Goal: Task Accomplishment & Management: Manage account settings

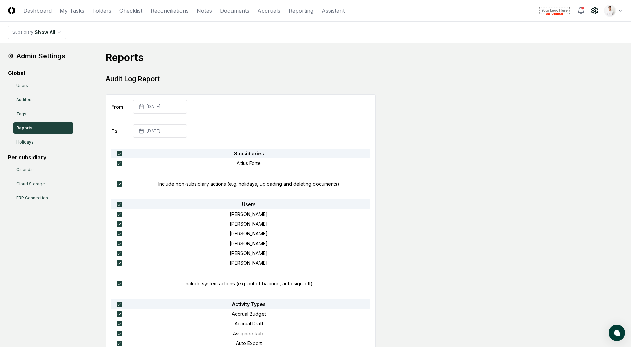
click at [376, 50] on main "Admin Settings Global Users Auditors Tags Reports Holidays Per subsidiary Calen…" at bounding box center [315, 288] width 631 height 490
click at [606, 13] on html "CloseCore Dashboard My Tasks Folders Checklist Reconciliations Notes Documents …" at bounding box center [315, 287] width 631 height 574
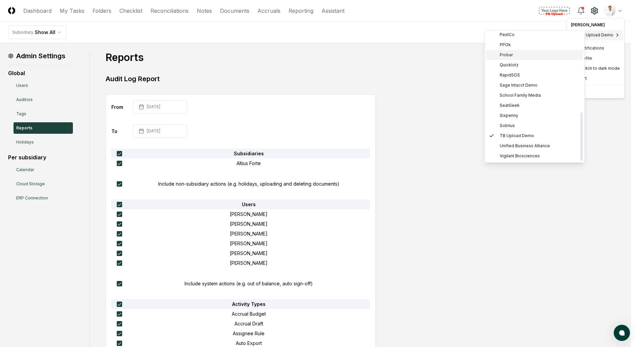
scroll to position [156, 0]
click at [519, 44] on div "Leafly" at bounding box center [534, 43] width 97 height 10
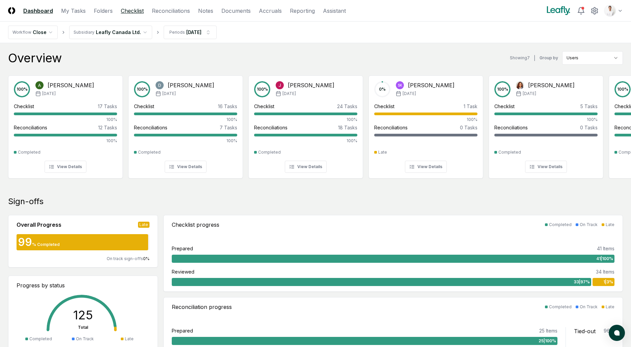
click at [136, 9] on link "Checklist" at bounding box center [132, 11] width 23 height 8
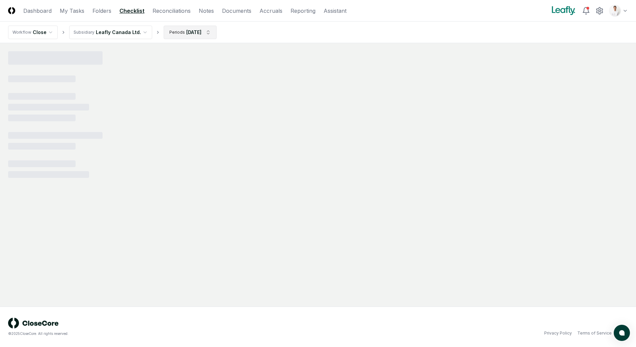
click at [184, 38] on html "CloseCore Dashboard My Tasks Folders Checklist Reconciliations Notes Documents …" at bounding box center [318, 173] width 636 height 347
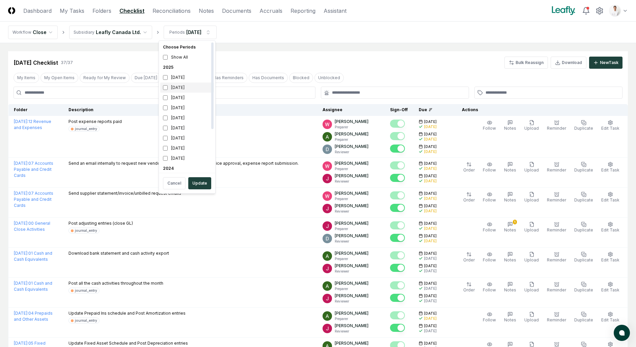
click at [183, 89] on div "[DATE]" at bounding box center [187, 88] width 54 height 10
click at [180, 95] on div "July 2025" at bounding box center [187, 98] width 54 height 10
click at [200, 184] on button "Update" at bounding box center [199, 183] width 23 height 12
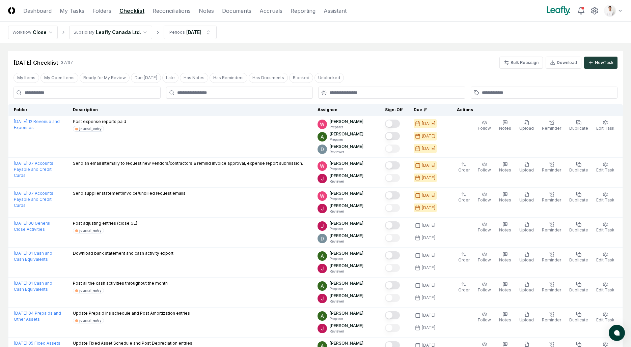
click at [172, 15] on header "CloseCore Dashboard My Tasks Folders Checklist Reconciliations Notes Documents …" at bounding box center [315, 11] width 631 height 22
click at [173, 12] on link "Reconciliations" at bounding box center [171, 11] width 38 height 8
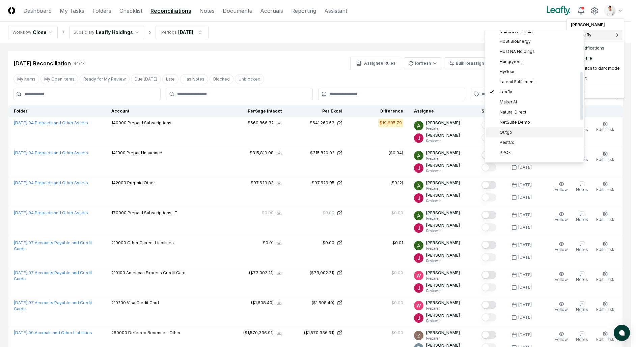
scroll to position [113, 0]
click at [525, 127] on div "Outgo" at bounding box center [534, 126] width 97 height 10
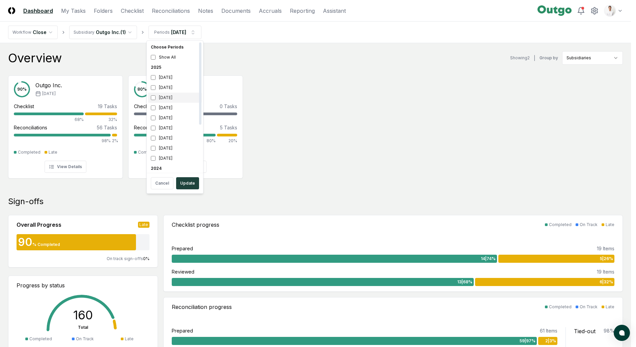
click at [180, 96] on div "[DATE]" at bounding box center [175, 98] width 54 height 10
click at [171, 125] on div "[DATE]" at bounding box center [175, 128] width 54 height 10
click at [187, 187] on button "Update" at bounding box center [187, 183] width 23 height 12
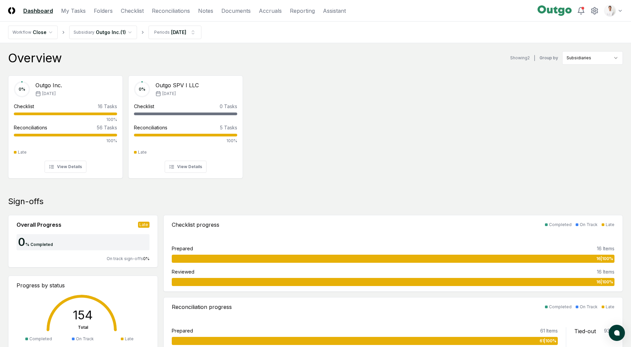
click at [308, 81] on div "0 % Outgo Inc. Jul '25 Checklist 16 Tasks 100% Reconciliations 56 Tasks 100% La…" at bounding box center [315, 126] width 631 height 113
click at [127, 14] on link "Checklist" at bounding box center [132, 11] width 23 height 8
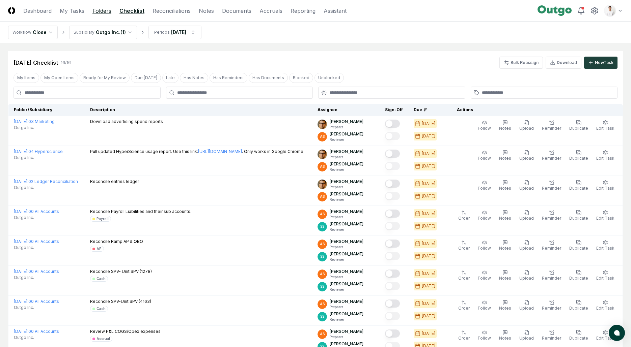
click at [102, 13] on link "Folders" at bounding box center [101, 11] width 19 height 8
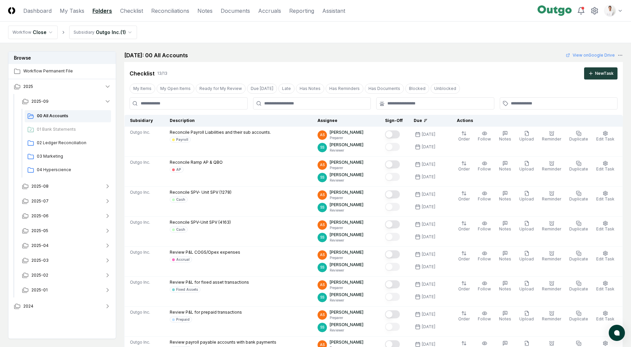
click at [504, 30] on nav "Workflow Close Subsidiary Outgo Inc. ( 1 )" at bounding box center [315, 33] width 631 height 22
click at [510, 31] on nav "Workflow Close Subsidiary Outgo Inc. ( 1 )" at bounding box center [315, 33] width 631 height 22
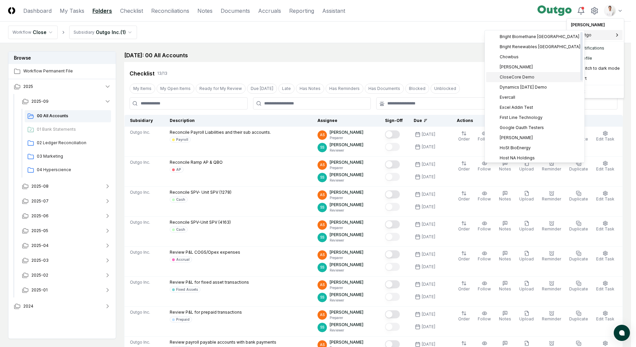
click at [520, 77] on span "CloseCore Demo" at bounding box center [516, 77] width 35 height 6
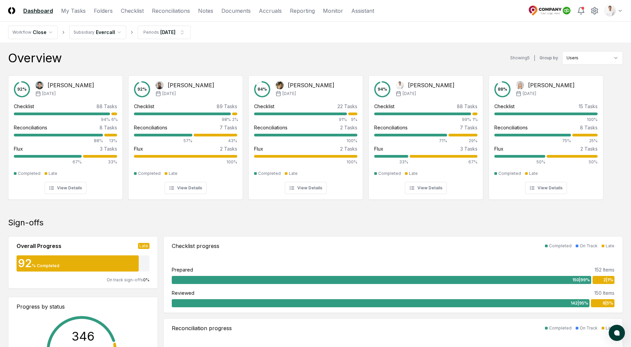
click at [466, 58] on div "Overview Showing 5 | Group by Users" at bounding box center [315, 57] width 614 height 13
click at [602, 9] on div "Toggle user menu" at bounding box center [575, 11] width 95 height 12
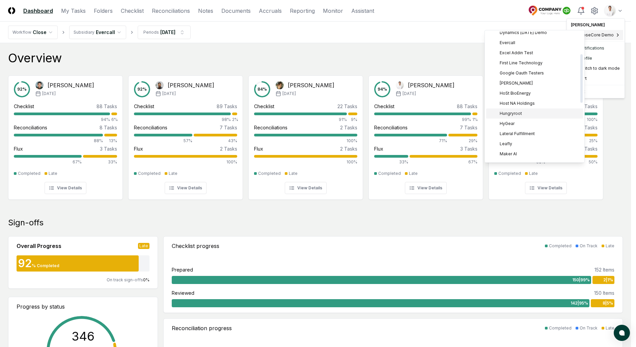
scroll to position [134, 0]
click at [516, 113] on div "PestCo" at bounding box center [534, 115] width 97 height 10
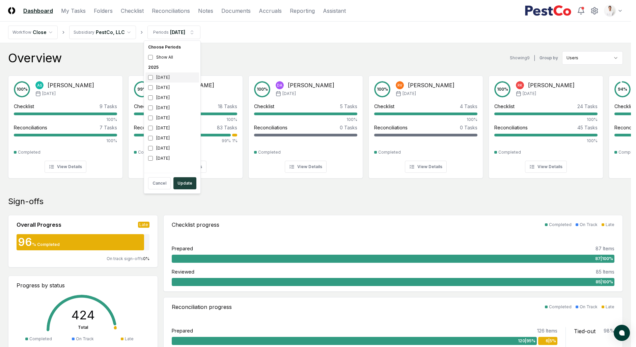
click at [163, 79] on div "[DATE]" at bounding box center [172, 78] width 54 height 10
click at [162, 95] on div "[DATE]" at bounding box center [172, 98] width 54 height 10
click at [182, 181] on button "Update" at bounding box center [184, 183] width 23 height 12
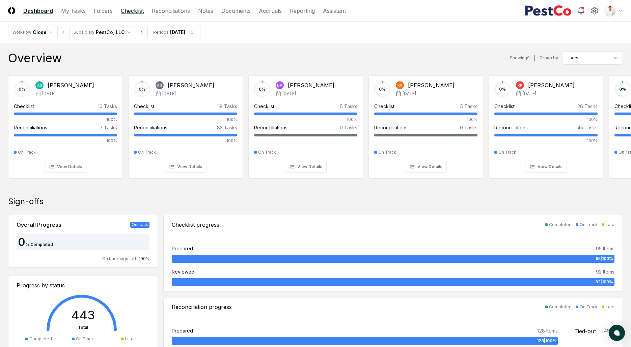
click at [134, 8] on link "Checklist" at bounding box center [132, 11] width 23 height 8
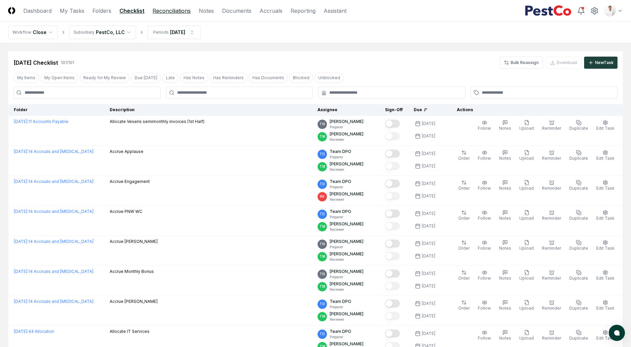
click at [160, 9] on link "Reconciliations" at bounding box center [171, 11] width 38 height 8
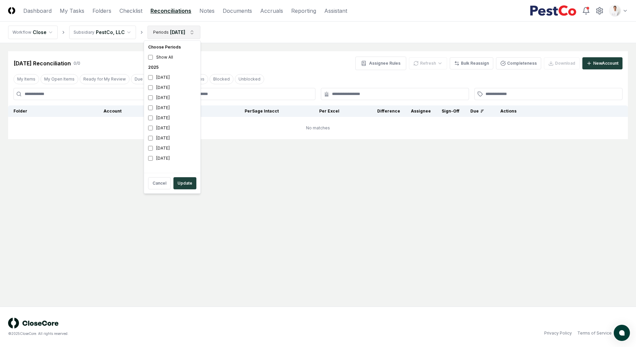
click at [178, 39] on html "CloseCore Dashboard My Tasks Folders Checklist Reconciliations Notes Documents …" at bounding box center [318, 173] width 636 height 347
click at [273, 50] on html "CloseCore Dashboard My Tasks Folders Checklist Reconciliations Notes Documents …" at bounding box center [318, 173] width 636 height 347
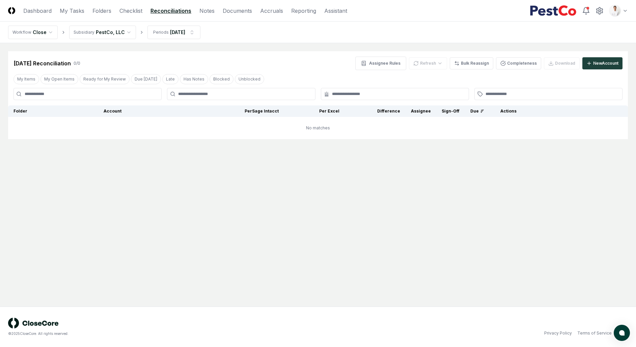
click at [254, 37] on nav "Workflow Close Subsidiary PestCo, LLC Periods [DATE]" at bounding box center [318, 33] width 636 height 22
click at [622, 9] on html "CloseCore Dashboard My Tasks Folders Checklist Reconciliations Notes Documents …" at bounding box center [318, 173] width 636 height 347
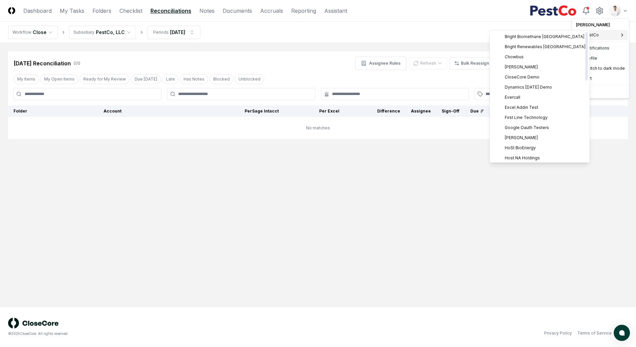
scroll to position [214, 0]
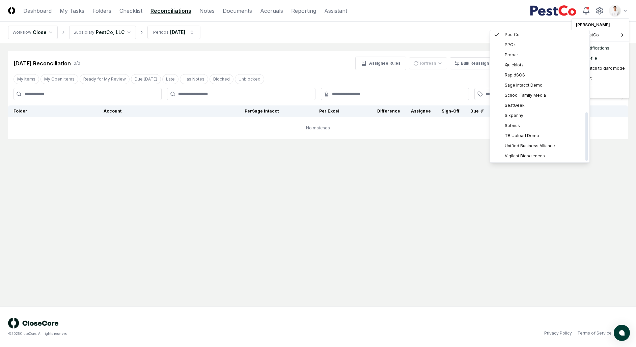
click at [405, 190] on html "CloseCore Dashboard My Tasks Folders Checklist Reconciliations Notes Documents …" at bounding box center [318, 173] width 636 height 347
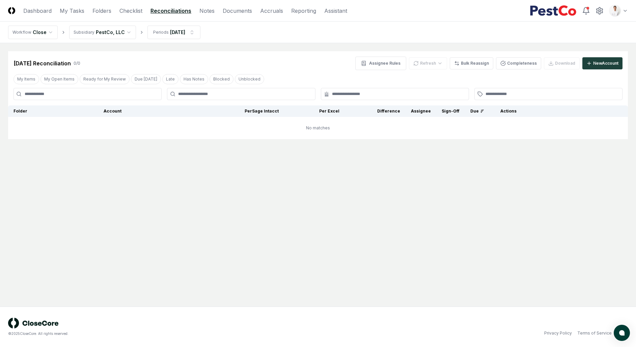
click at [425, 14] on header "CloseCore Dashboard My Tasks Folders Checklist Reconciliations Notes Documents …" at bounding box center [318, 11] width 636 height 22
click at [364, 27] on nav "Workflow Close Subsidiary PestCo, LLC Periods [DATE]" at bounding box center [318, 33] width 636 height 22
click at [328, 48] on main "Cancel Reassign [DATE] Reconciliation 0 / 0 Assignee Rules Refresh Bulk Reassig…" at bounding box center [318, 175] width 636 height 264
click at [366, 18] on header "CloseCore Dashboard My Tasks Folders Checklist Reconciliations Notes Documents …" at bounding box center [318, 11] width 636 height 22
click at [411, 28] on nav "Workflow Close Subsidiary PestCo, LLC Periods [DATE]" at bounding box center [318, 33] width 636 height 22
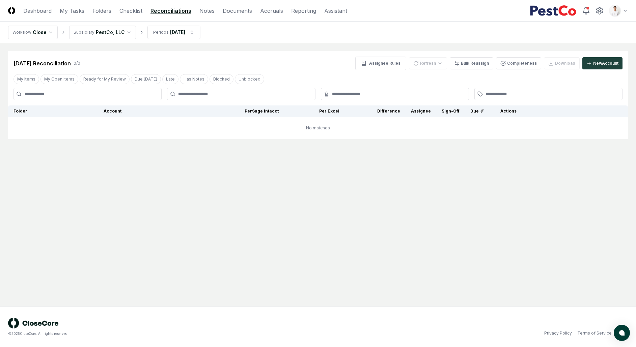
click at [405, 35] on nav "Workflow Close Subsidiary PestCo, LLC Periods [DATE]" at bounding box center [318, 33] width 636 height 22
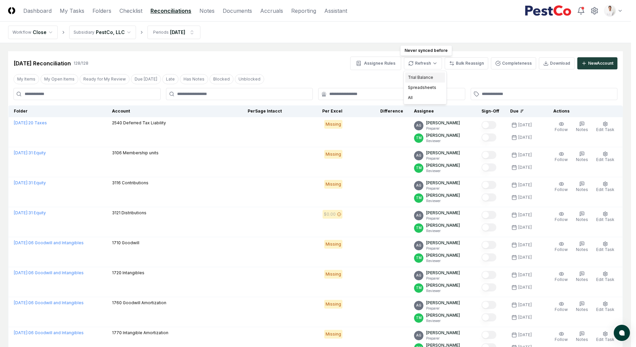
click at [424, 76] on div "Trial Balance" at bounding box center [425, 78] width 40 height 10
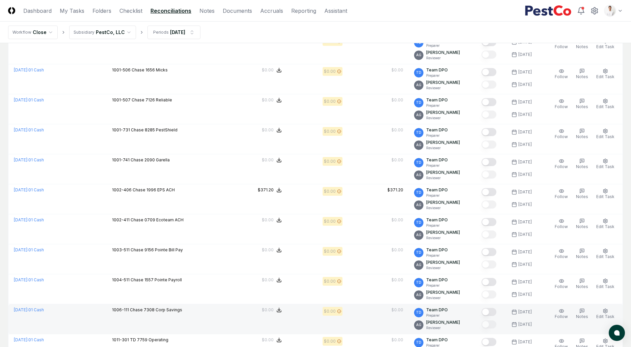
scroll to position [1333, 0]
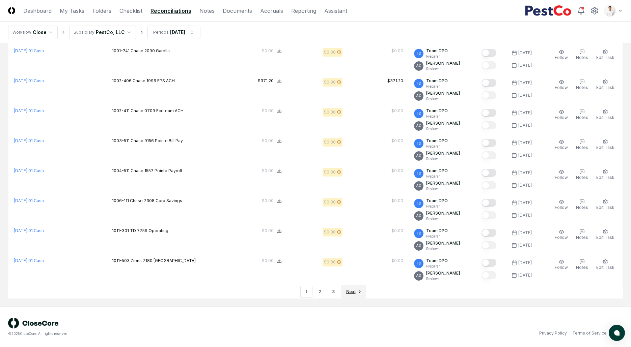
click at [349, 291] on span "Next" at bounding box center [350, 292] width 9 height 6
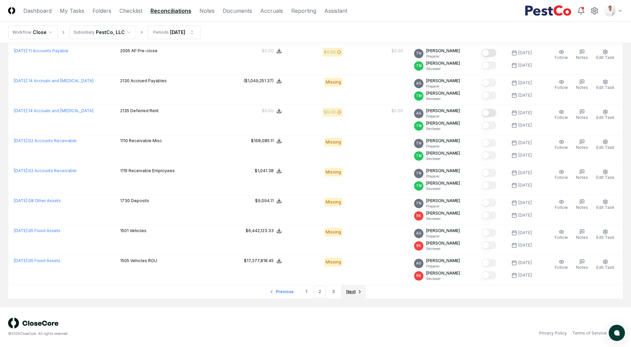
click at [353, 293] on span "Next" at bounding box center [350, 292] width 9 height 6
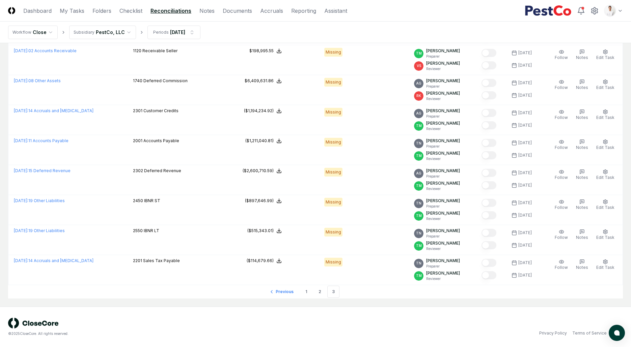
click at [353, 293] on li "Next" at bounding box center [353, 291] width 25 height 13
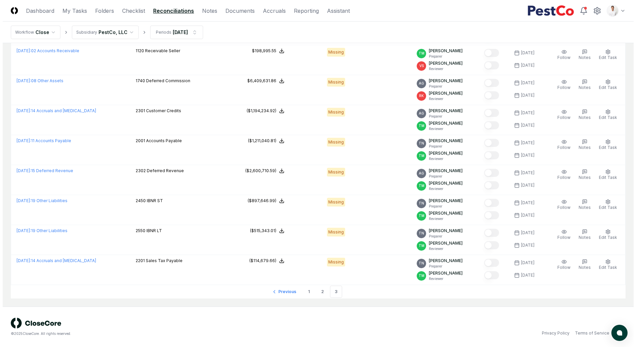
scroll to position [0, 0]
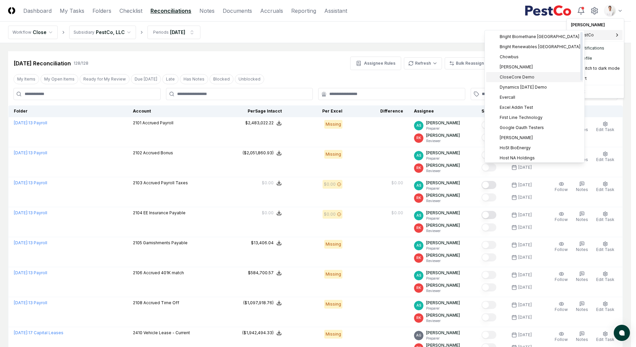
click at [526, 73] on div "CloseCore Demo" at bounding box center [534, 77] width 97 height 10
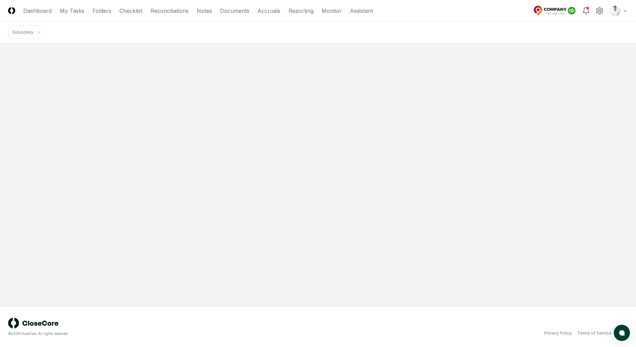
click at [618, 11] on html "CloseCore Dashboard My Tasks Folders Checklist Reconciliations Notes Documents …" at bounding box center [318, 173] width 636 height 347
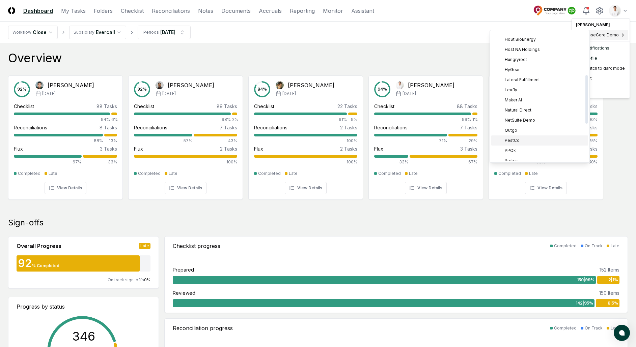
scroll to position [146, 0]
click at [520, 152] on span "Sage Intacct Demo" at bounding box center [524, 154] width 38 height 6
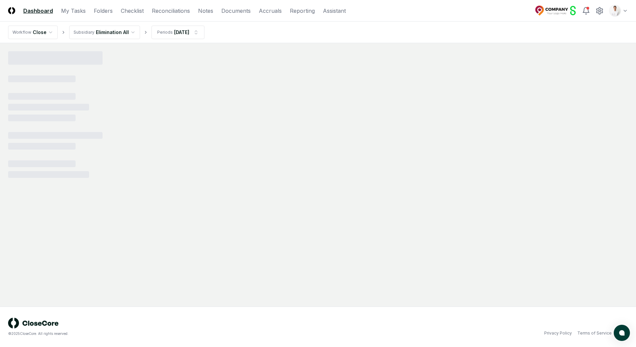
click at [128, 35] on html "CloseCore Dashboard My Tasks Folders Checklist Reconciliations Notes Documents …" at bounding box center [318, 173] width 636 height 347
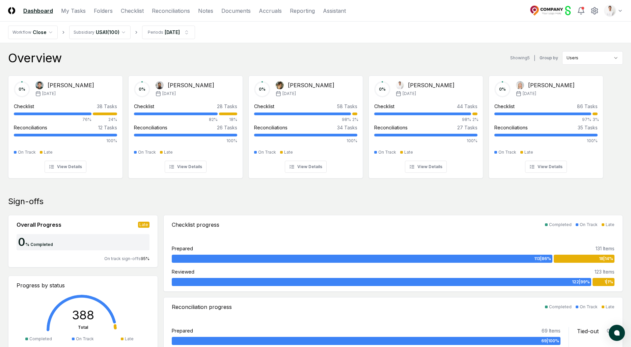
click at [162, 63] on div "Overview Showing 5 | Group by Users" at bounding box center [315, 57] width 614 height 13
click at [131, 9] on link "Checklist" at bounding box center [132, 11] width 23 height 8
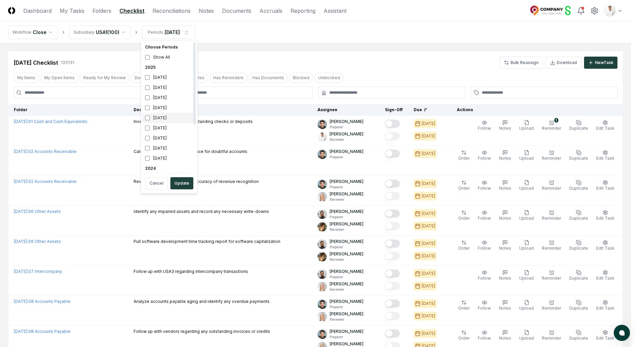
click at [165, 115] on div "[DATE]" at bounding box center [169, 118] width 54 height 10
click at [167, 111] on div "[DATE]" at bounding box center [169, 108] width 54 height 10
click at [179, 179] on button "Update" at bounding box center [181, 183] width 23 height 12
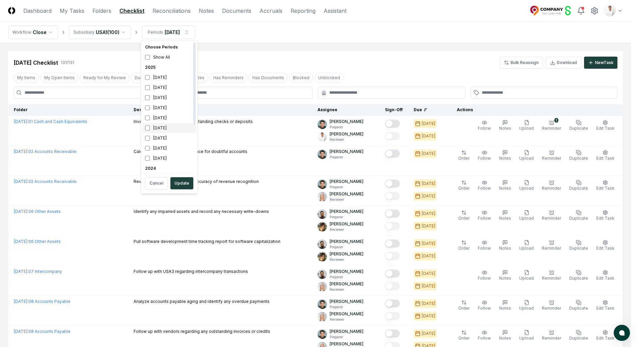
click at [159, 129] on div "[DATE]" at bounding box center [169, 128] width 54 height 10
click at [160, 117] on div "[DATE]" at bounding box center [169, 118] width 54 height 10
click at [182, 185] on button "Update" at bounding box center [181, 183] width 23 height 12
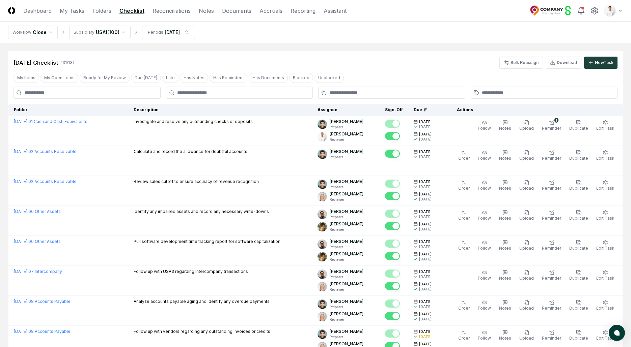
click at [226, 57] on div "Apr 2025 Checklist 131 / 131 Bulk Reassign Download New Task" at bounding box center [315, 63] width 604 height 12
click at [178, 11] on link "Reconciliations" at bounding box center [171, 11] width 38 height 8
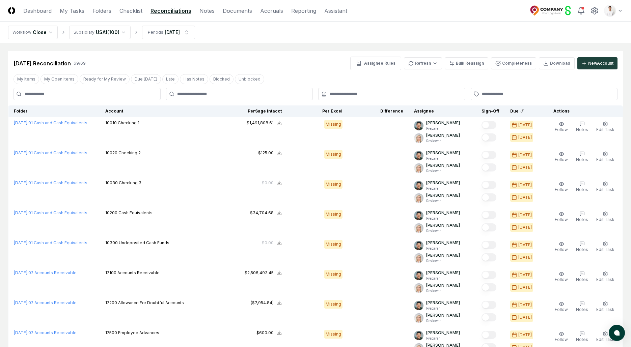
click at [259, 57] on div "Apr 2025 Reconciliation 69 / 69 Assignee Rules Refresh Bulk Reassign Completene…" at bounding box center [315, 63] width 604 height 13
click at [297, 69] on div "Apr 2025 Reconciliation 69 / 69 Assignee Rules Refresh Bulk Reassign Completene…" at bounding box center [315, 63] width 604 height 13
click at [70, 116] on th "Folder" at bounding box center [53, 112] width 91 height 12
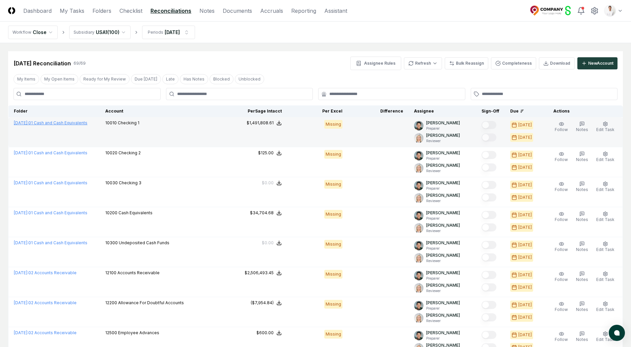
click at [69, 120] on link "April 2025 : 01 Cash and Cash Equivalents" at bounding box center [51, 122] width 74 height 5
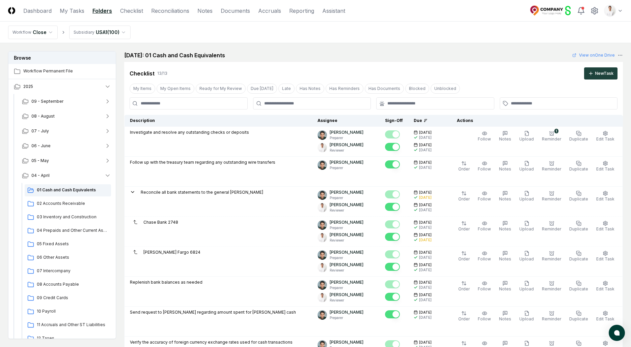
scroll to position [507, 0]
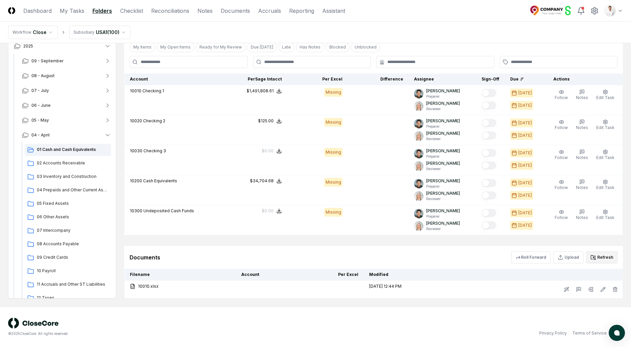
click at [611, 260] on button "Refresh" at bounding box center [601, 258] width 31 height 12
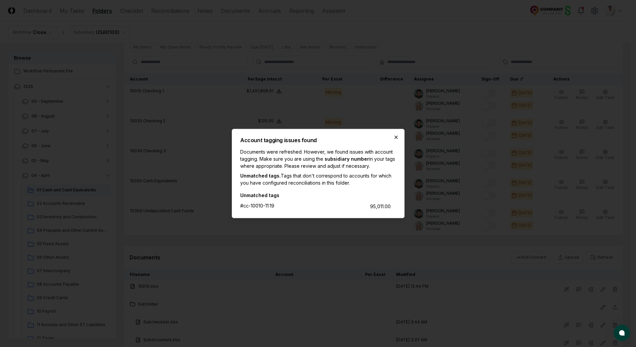
click at [397, 136] on icon "button" at bounding box center [395, 137] width 5 height 5
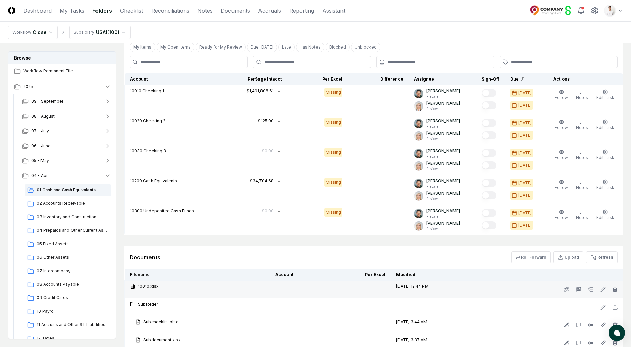
scroll to position [561, 0]
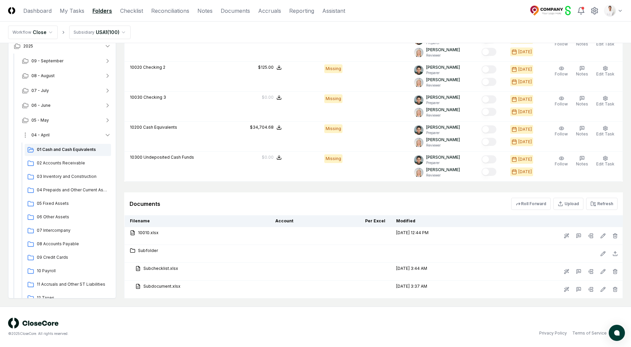
click at [56, 135] on button "04 - April" at bounding box center [67, 135] width 100 height 15
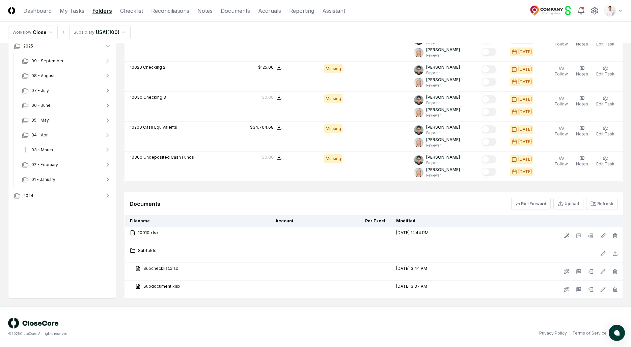
click at [58, 146] on button "03 - March" at bounding box center [67, 150] width 100 height 15
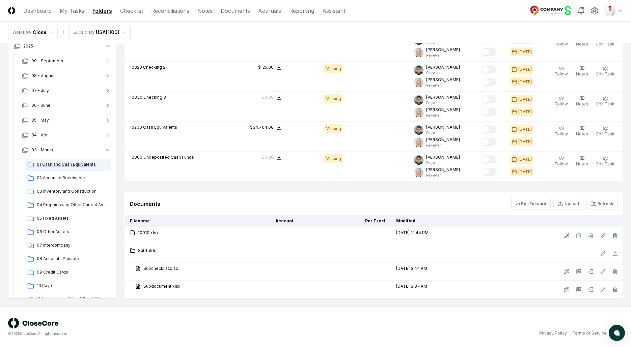
click at [57, 171] on div "01 Cash and Cash Equivalents" at bounding box center [68, 165] width 86 height 12
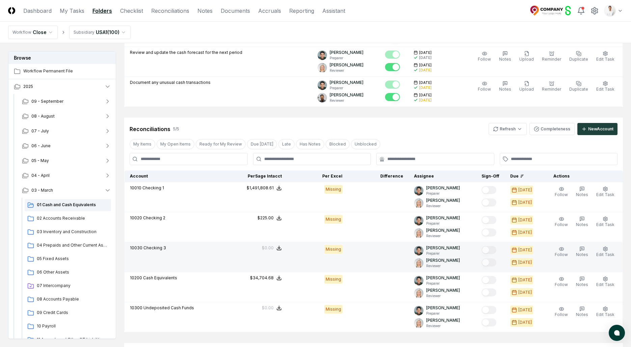
scroll to position [507, 0]
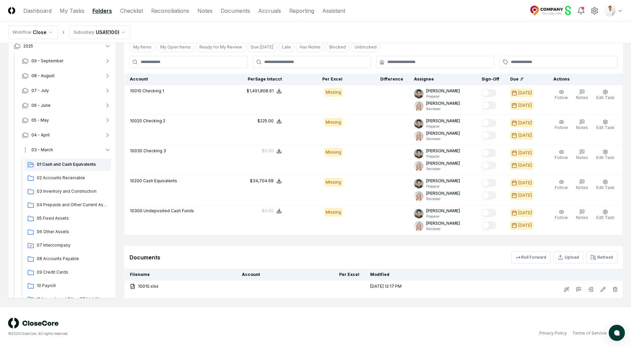
click at [82, 150] on button "03 - March" at bounding box center [67, 150] width 100 height 15
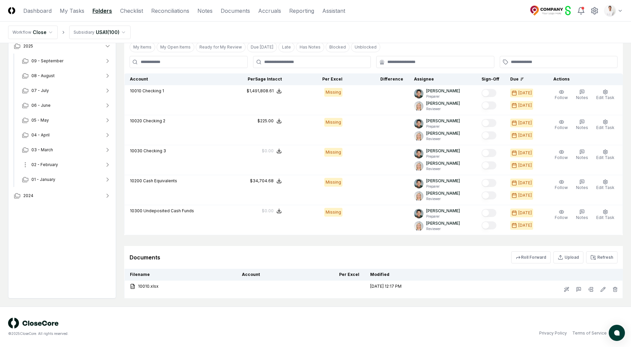
click at [74, 167] on button "02 - February" at bounding box center [67, 164] width 100 height 15
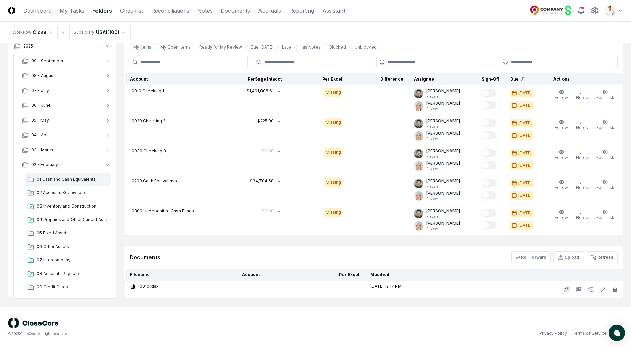
click at [72, 180] on span "01 Cash and Cash Equivalents" at bounding box center [72, 179] width 71 height 6
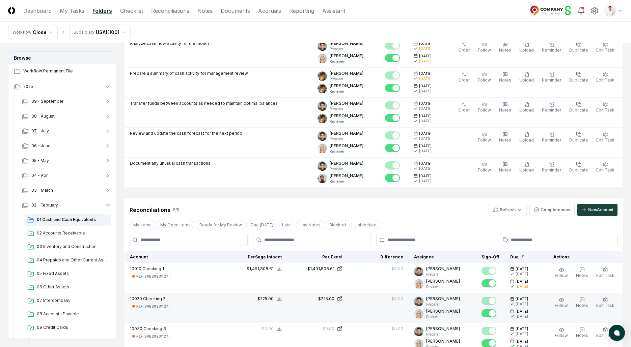
scroll to position [485, 0]
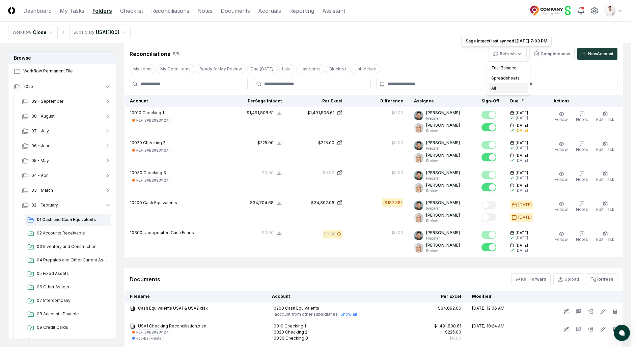
click at [506, 86] on div "All" at bounding box center [508, 88] width 40 height 10
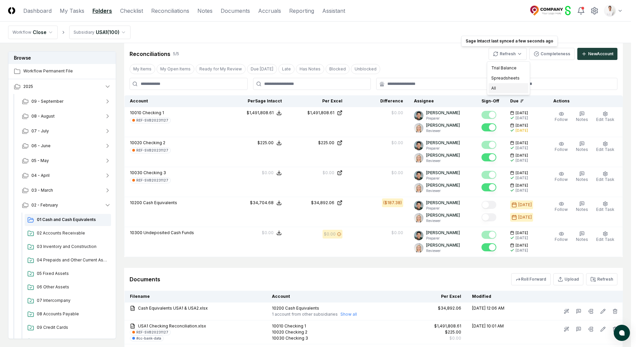
click at [506, 87] on div "All" at bounding box center [508, 88] width 40 height 10
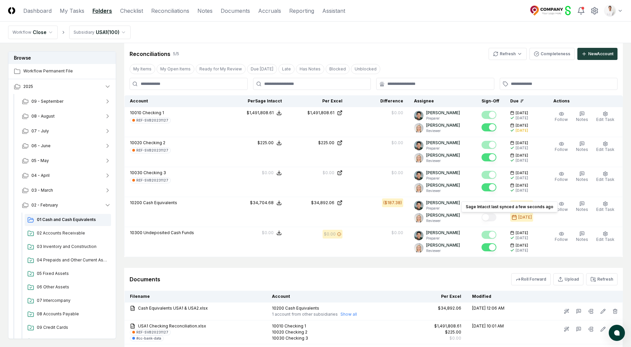
scroll to position [0, 0]
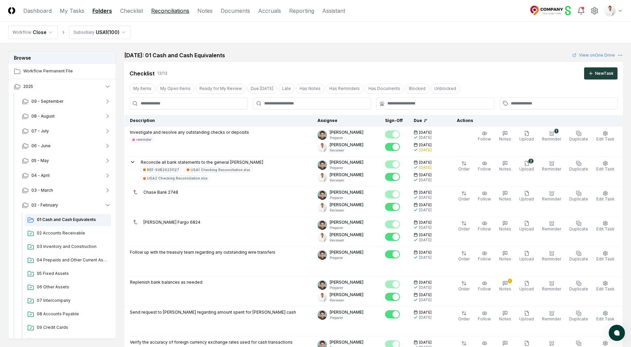
click at [171, 9] on link "Reconciliations" at bounding box center [170, 11] width 38 height 8
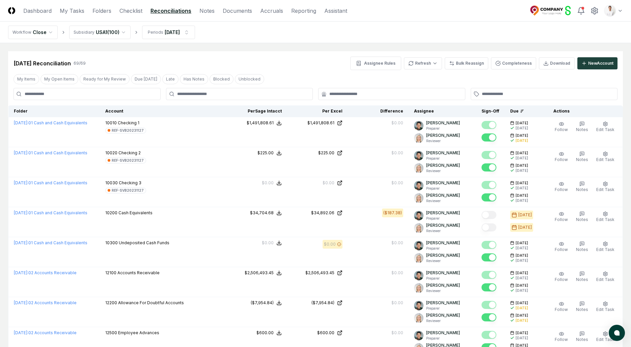
click at [317, 57] on div "Feb 2025 Reconciliation 69 / 69 Assignee Rules Refresh Bulk Reassign Completene…" at bounding box center [315, 63] width 604 height 13
click at [288, 55] on div "Feb 2025 Reconciliation 69 / 69 Assignee Rules Refresh Bulk Reassign Completene…" at bounding box center [315, 60] width 614 height 19
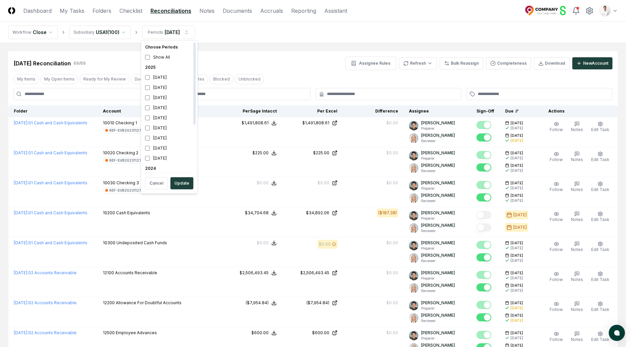
click at [338, 30] on nav "Workflow Close Subsidiary USA1 ( 100 ) Periods Feb 2025" at bounding box center [313, 33] width 626 height 22
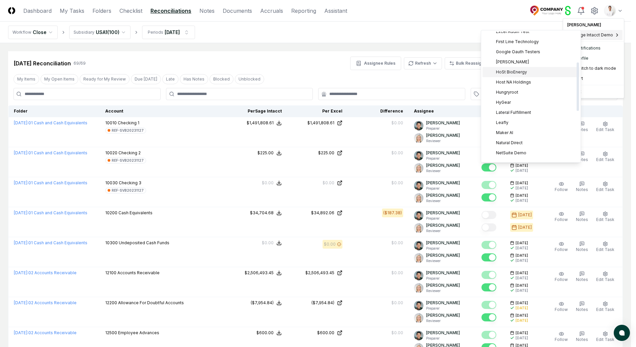
scroll to position [81, 0]
click at [508, 85] on span "Hungryroot" at bounding box center [507, 87] width 22 height 6
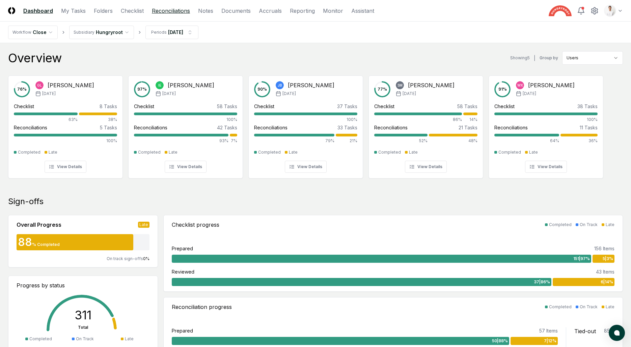
click at [182, 12] on link "Reconciliations" at bounding box center [171, 11] width 38 height 8
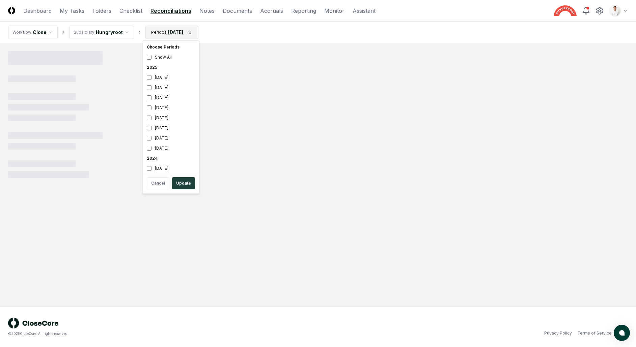
click at [166, 34] on html "CloseCore Dashboard My Tasks Folders Checklist Reconciliations Notes Documents …" at bounding box center [318, 173] width 636 height 347
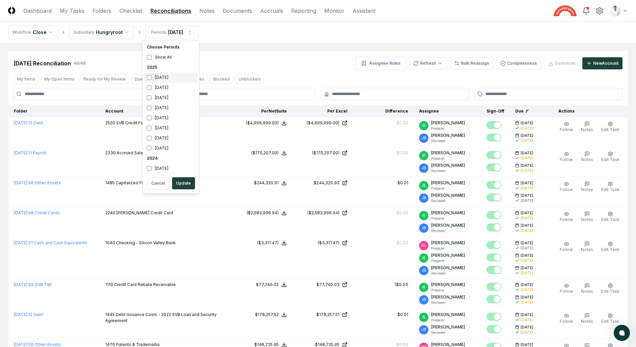
click at [159, 75] on div "[DATE]" at bounding box center [171, 78] width 54 height 10
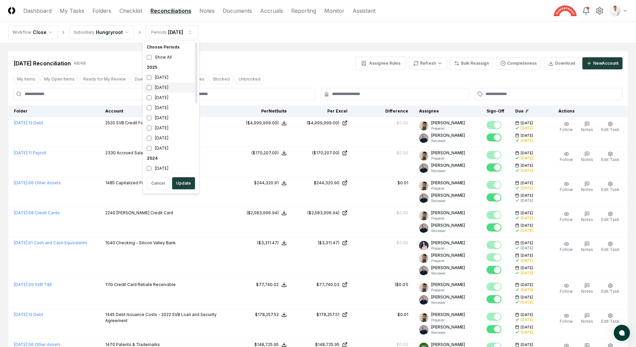
click at [157, 86] on div "[DATE]" at bounding box center [171, 88] width 54 height 10
click at [180, 184] on button "Update" at bounding box center [183, 183] width 23 height 12
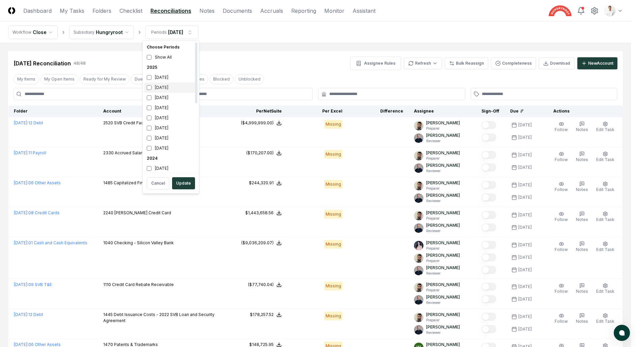
click at [174, 86] on div "[DATE]" at bounding box center [171, 88] width 54 height 10
click at [171, 78] on div "[DATE]" at bounding box center [171, 78] width 54 height 10
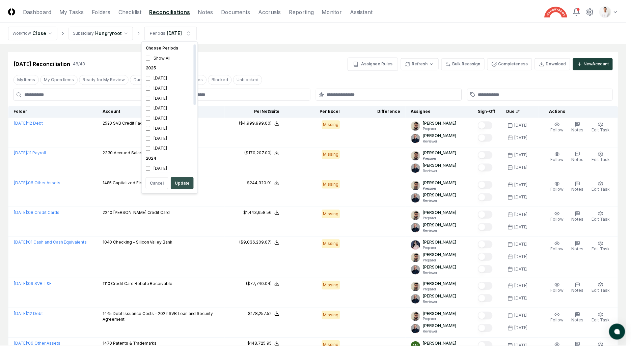
scroll to position [72, 0]
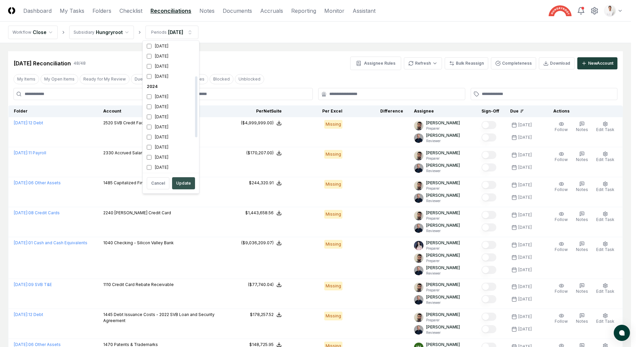
click at [181, 185] on button "Update" at bounding box center [183, 183] width 23 height 12
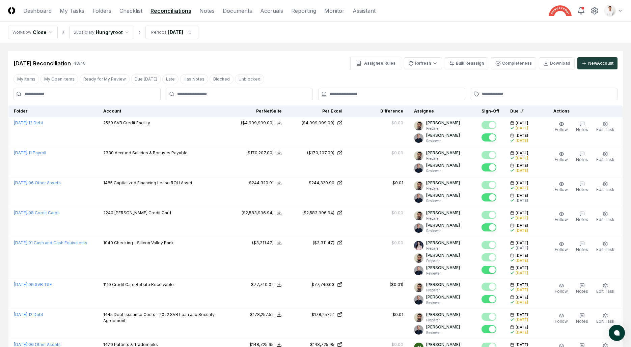
click at [243, 35] on nav "Workflow Close Subsidiary Hungryroot Periods Jul 2025" at bounding box center [315, 33] width 631 height 22
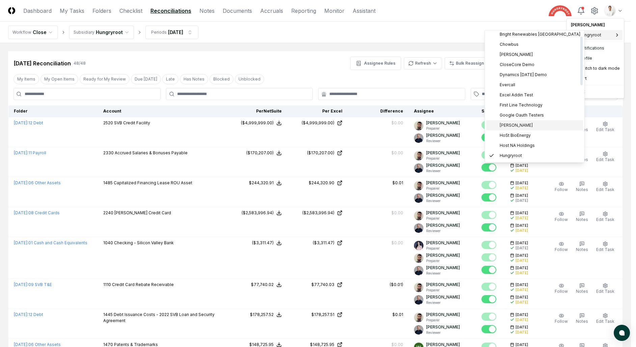
scroll to position [69, 0]
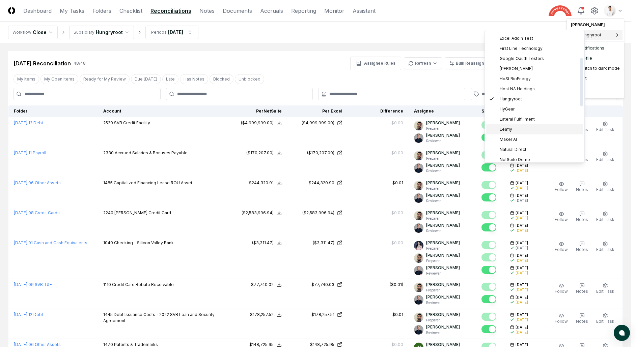
click at [513, 130] on div "Leafly" at bounding box center [534, 129] width 97 height 10
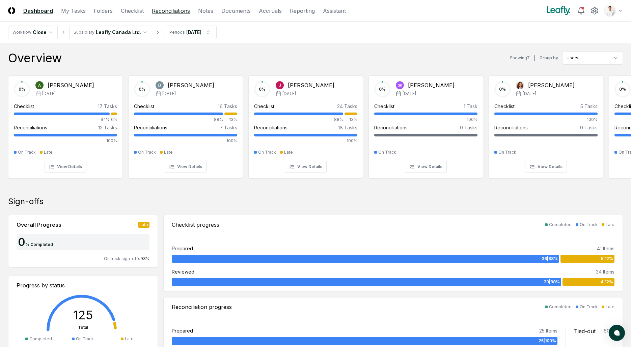
click at [169, 8] on link "Reconciliations" at bounding box center [171, 11] width 38 height 8
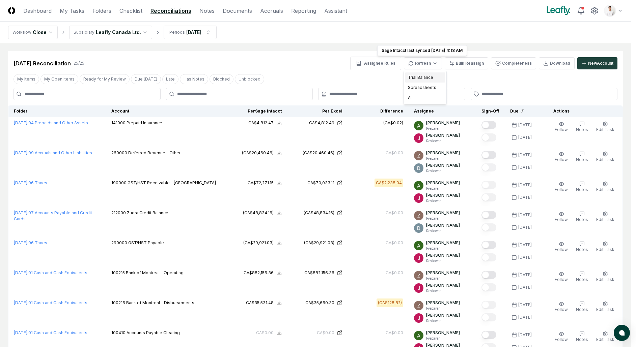
click at [426, 79] on div "Trial Balance" at bounding box center [425, 78] width 40 height 10
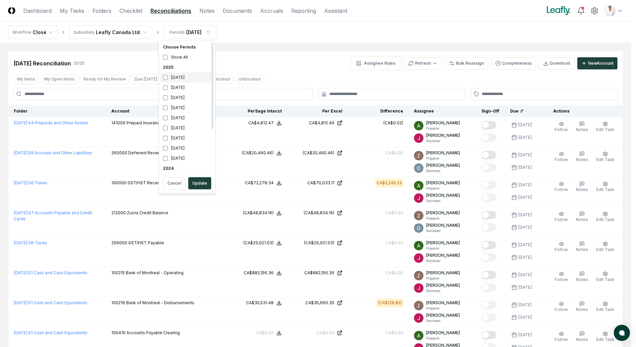
click at [185, 78] on div "[DATE]" at bounding box center [187, 78] width 54 height 10
click at [183, 86] on div "[DATE]" at bounding box center [187, 88] width 54 height 10
click at [198, 181] on button "Update" at bounding box center [199, 183] width 23 height 12
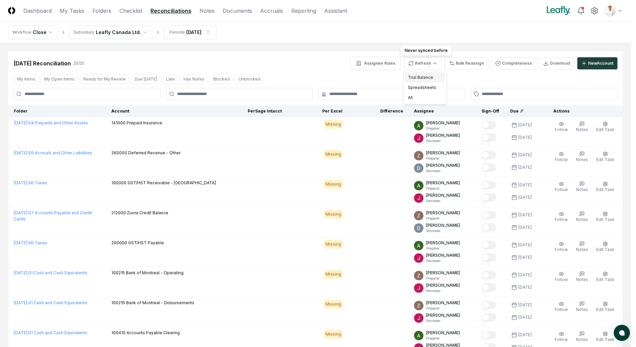
click at [424, 77] on div "Trial Balance" at bounding box center [425, 78] width 40 height 10
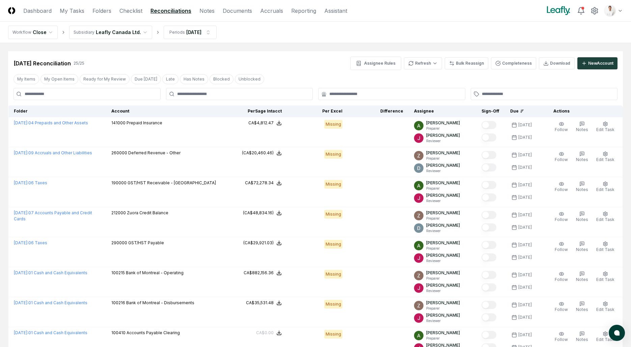
click at [429, 13] on header "CloseCore Dashboard My Tasks Folders Checklist Reconciliations Notes Documents …" at bounding box center [315, 11] width 631 height 22
